Goal: Task Accomplishment & Management: Manage account settings

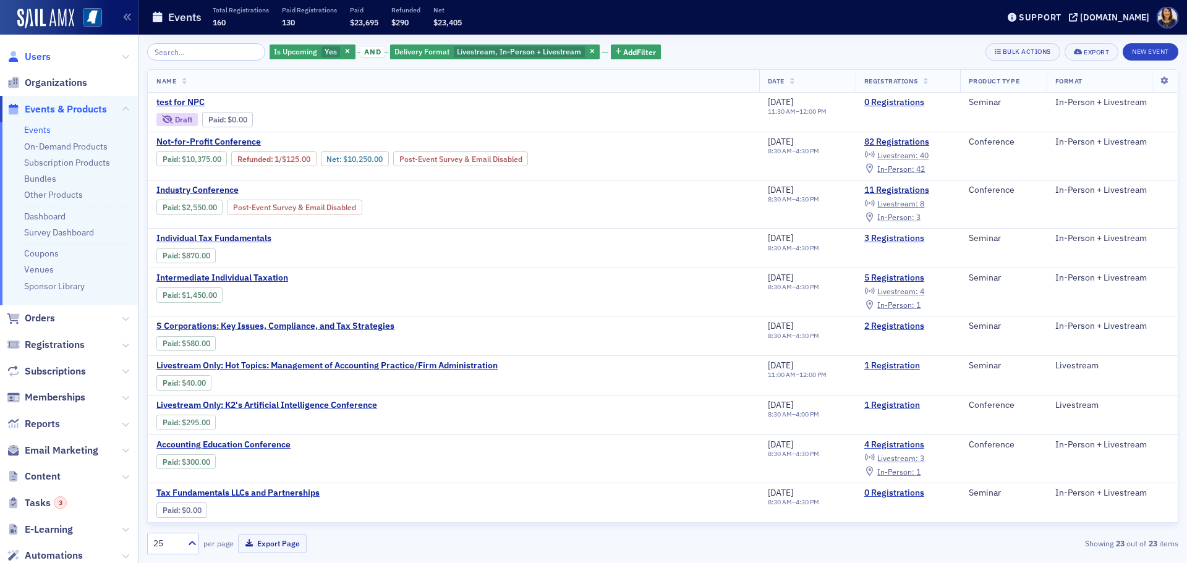
click at [36, 58] on span "Users" at bounding box center [38, 57] width 26 height 14
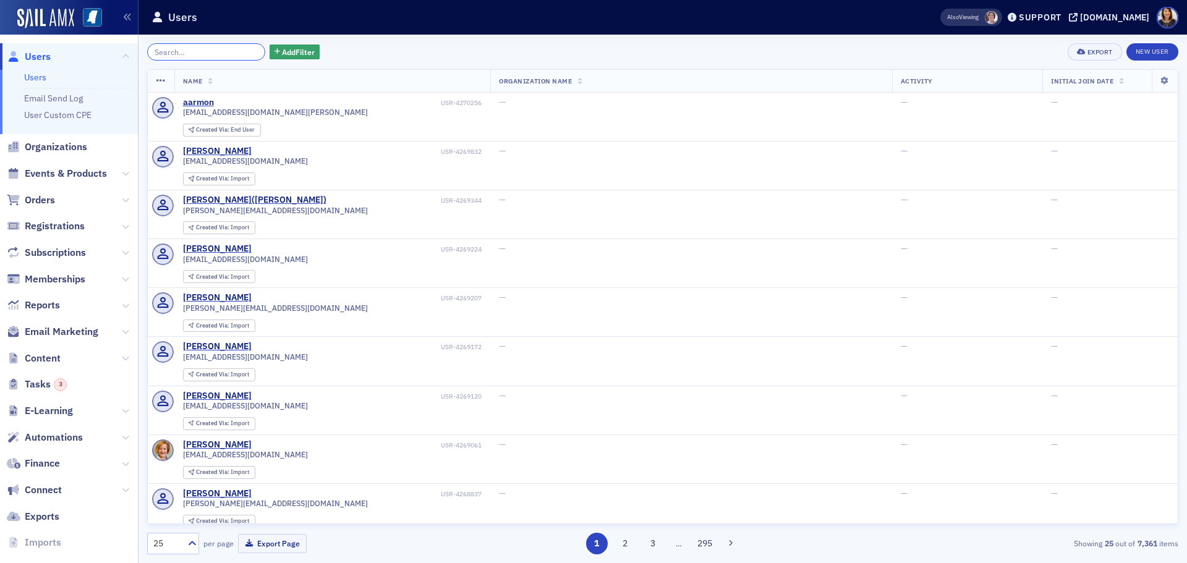
click at [229, 50] on input "search" at bounding box center [206, 51] width 118 height 17
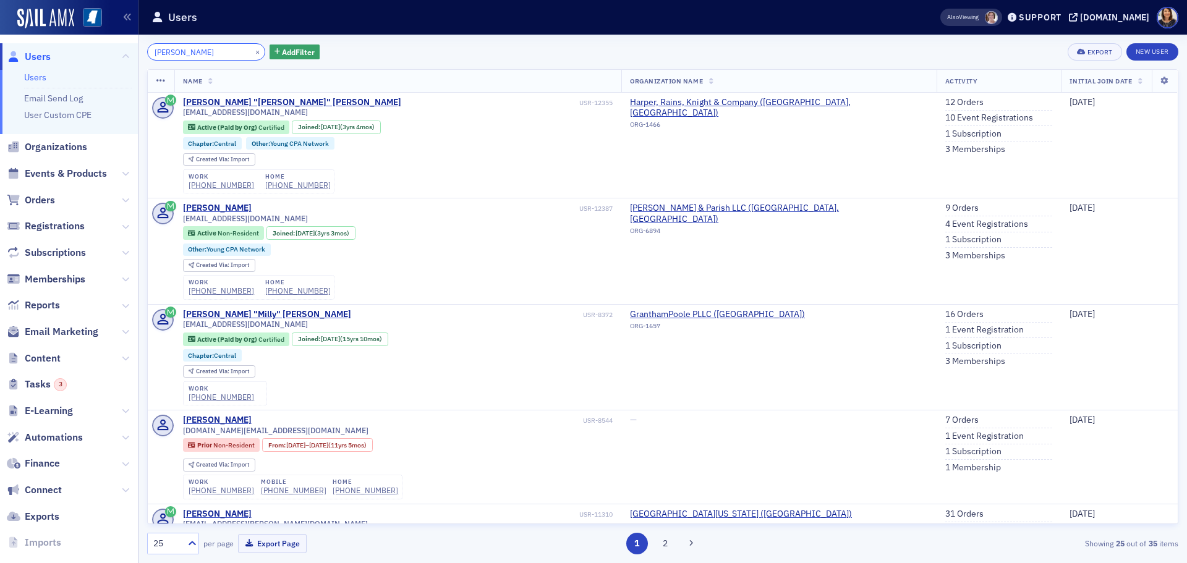
type input "cole malon"
click at [45, 54] on span "Users" at bounding box center [38, 57] width 26 height 14
click at [252, 51] on button "×" at bounding box center [257, 51] width 11 height 11
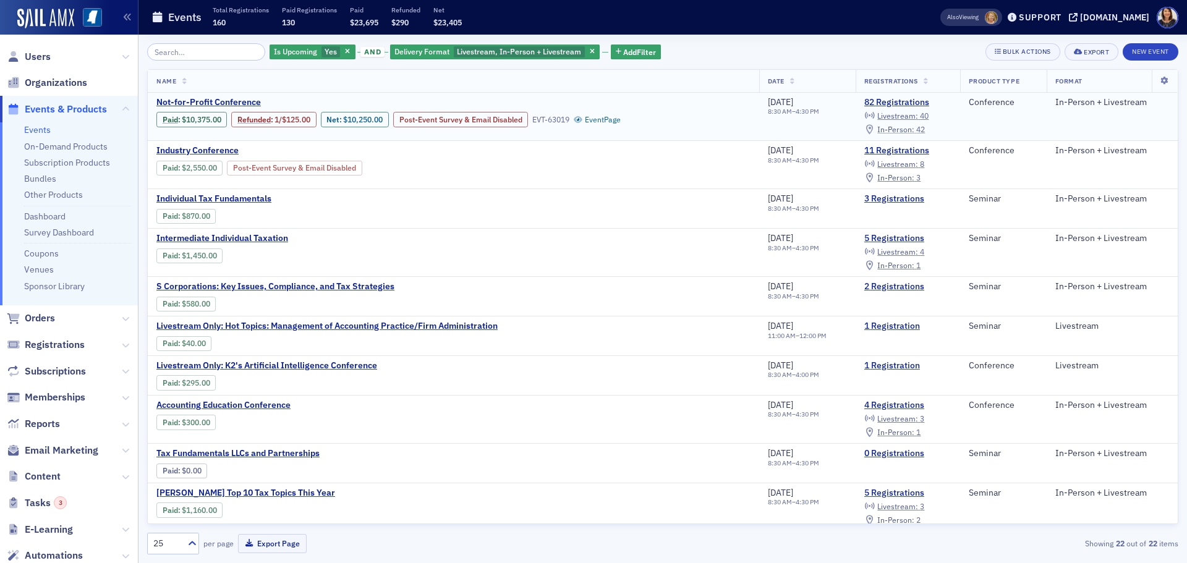
click at [913, 129] on span "In-Person :" at bounding box center [896, 129] width 37 height 10
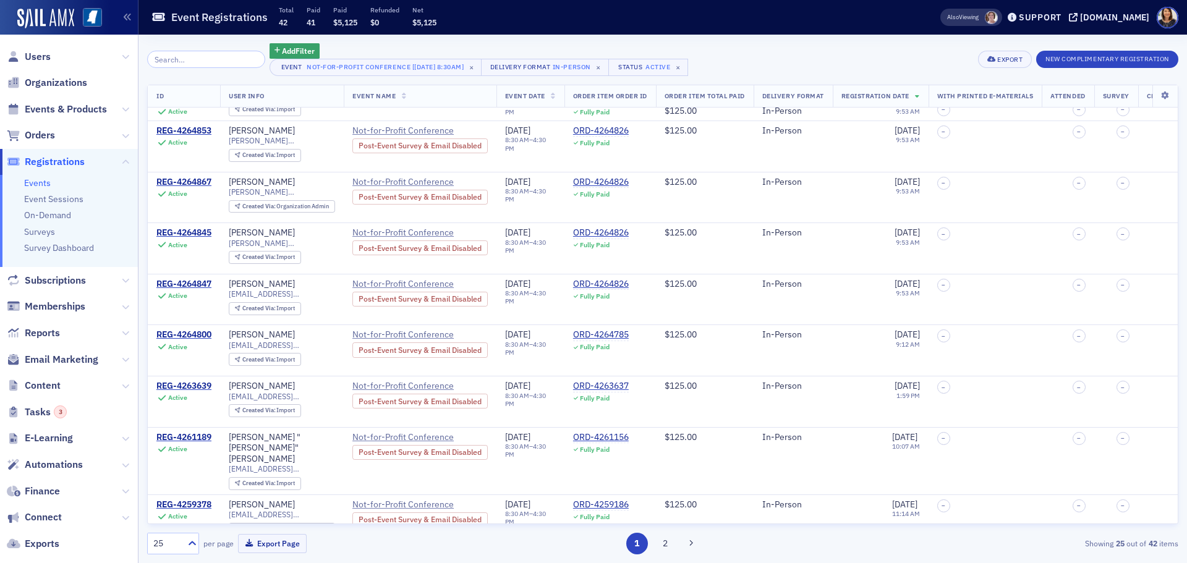
scroll to position [766, 0]
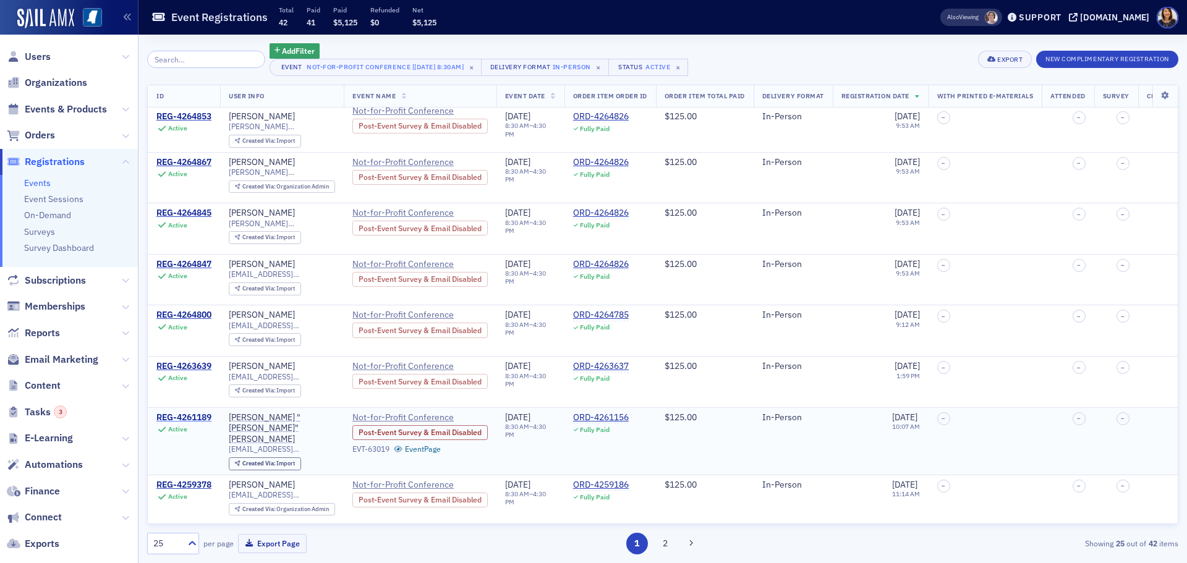
click at [187, 413] on div "REG-4261189" at bounding box center [183, 418] width 55 height 11
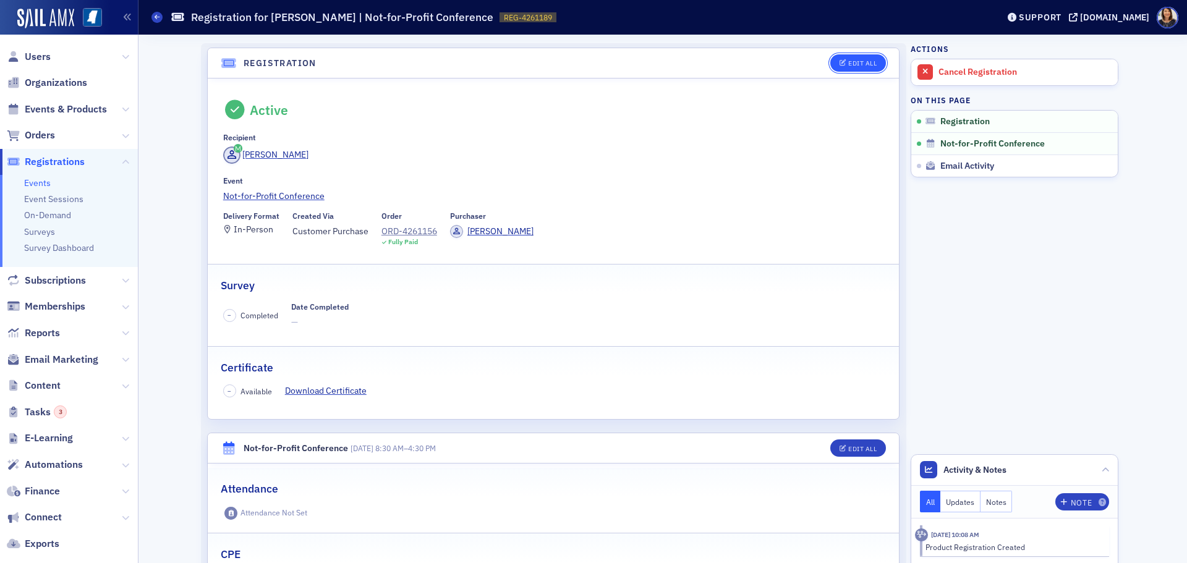
click at [862, 64] on div "Edit All" at bounding box center [863, 63] width 28 height 7
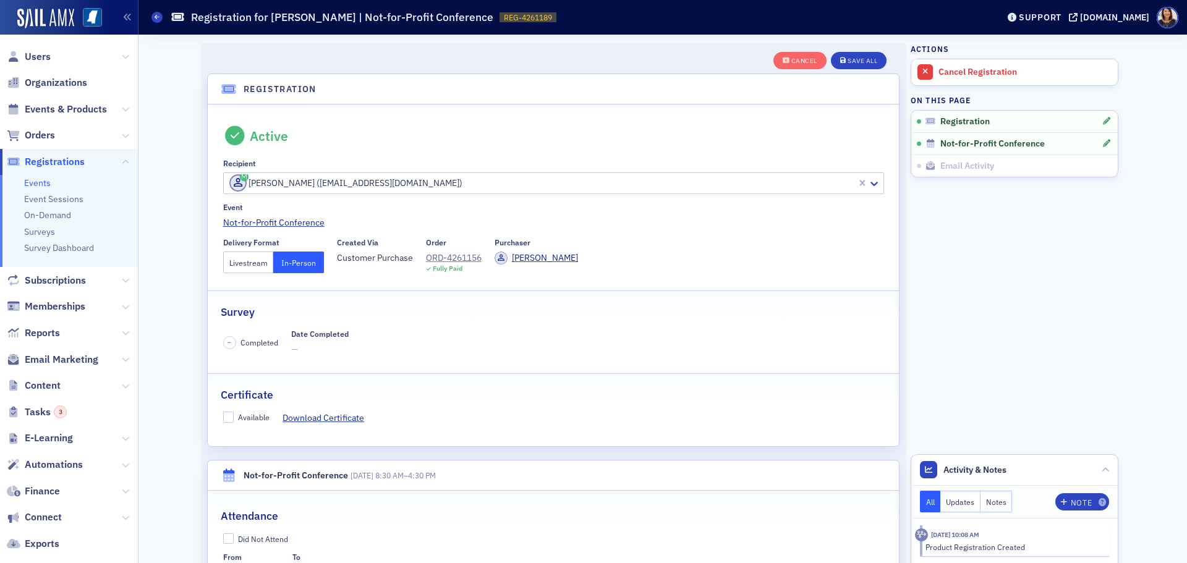
scroll to position [33, 0]
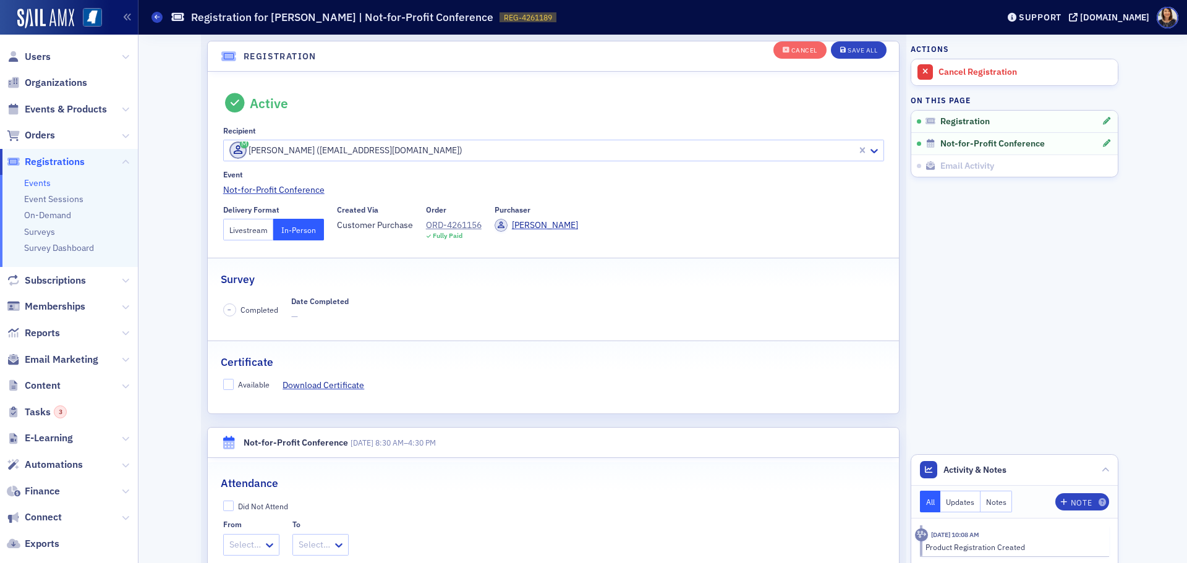
click at [250, 230] on button "Livestream" at bounding box center [248, 230] width 51 height 22
click at [860, 47] on div "Save All" at bounding box center [863, 50] width 30 height 7
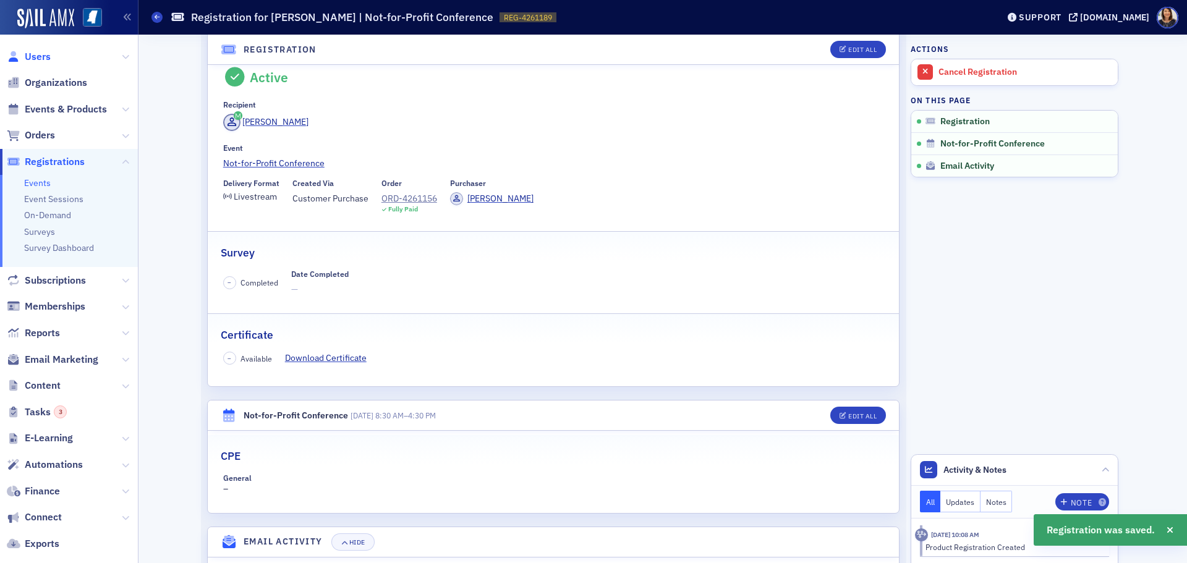
click at [36, 59] on span "Users" at bounding box center [38, 57] width 26 height 14
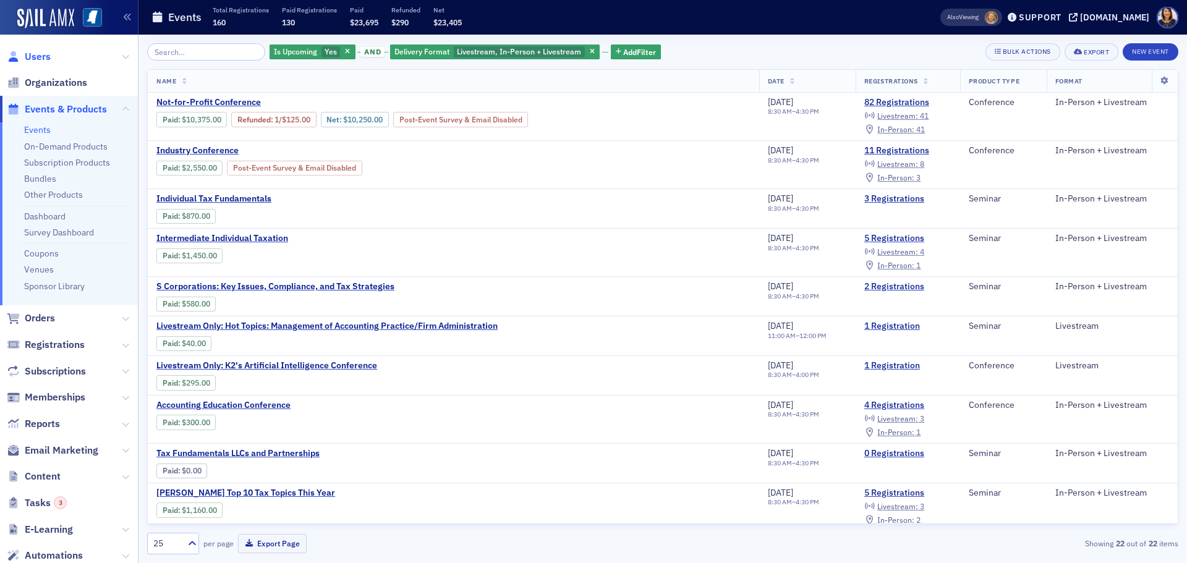
click at [39, 56] on span "Users" at bounding box center [38, 57] width 26 height 14
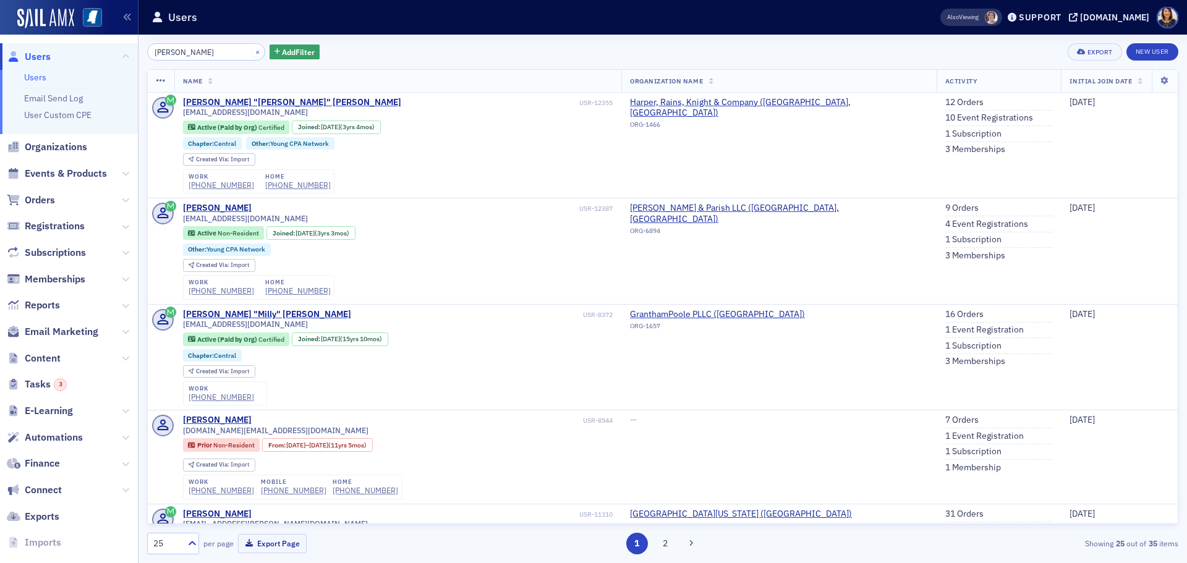
type input "cole malon"
click at [252, 49] on button "×" at bounding box center [257, 51] width 11 height 11
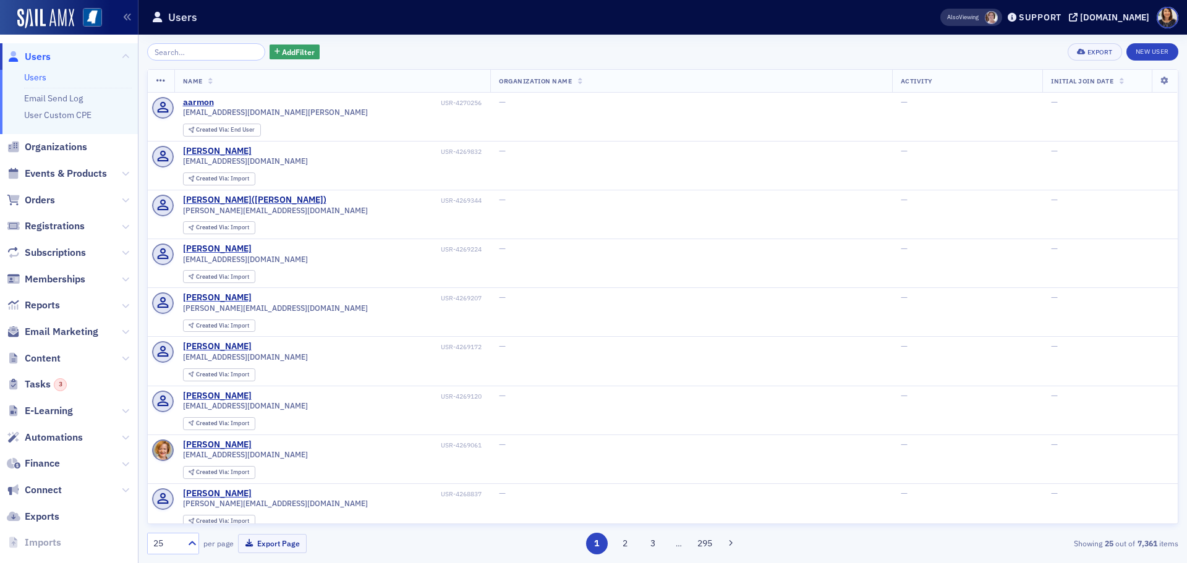
click at [38, 52] on span "Users" at bounding box center [38, 57] width 26 height 14
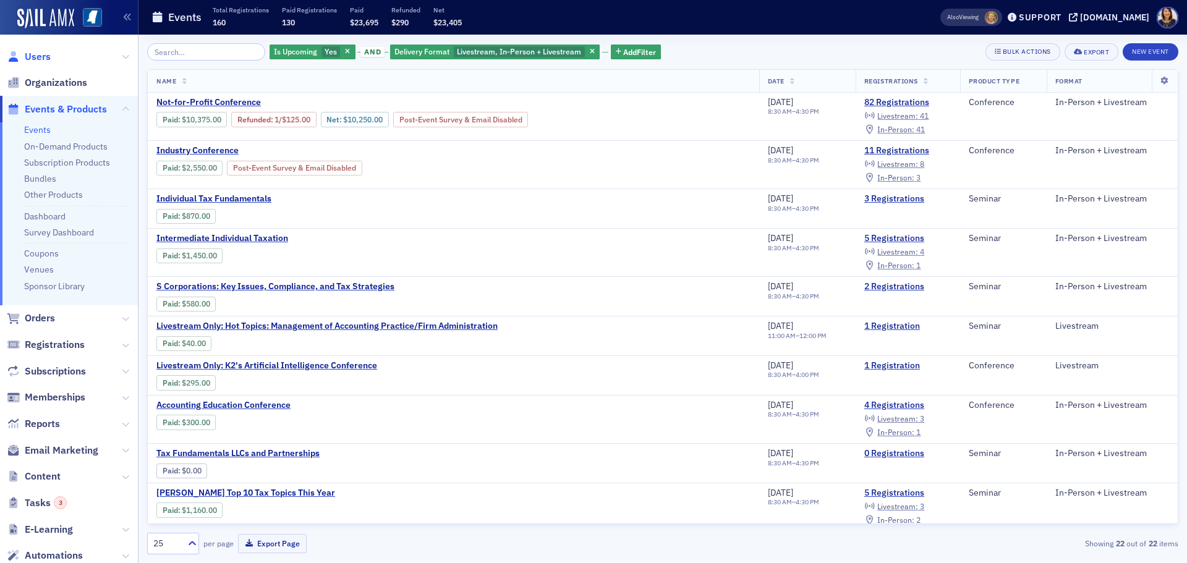
click at [40, 59] on span "Users" at bounding box center [38, 57] width 26 height 14
